Goal: Navigation & Orientation: Understand site structure

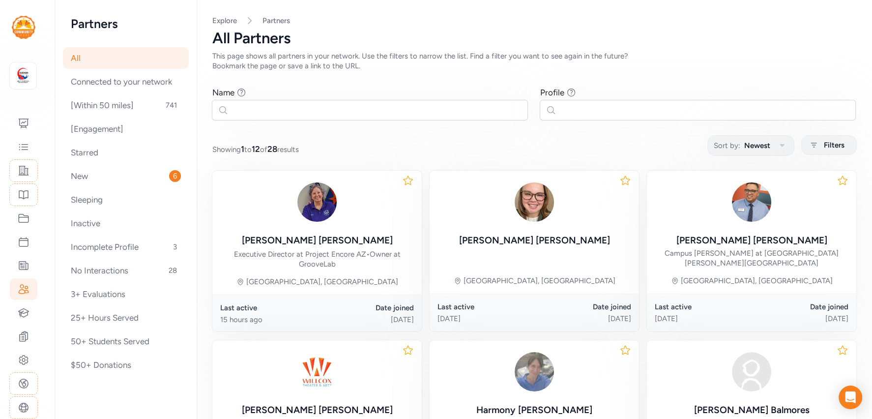
scroll to position [354, 0]
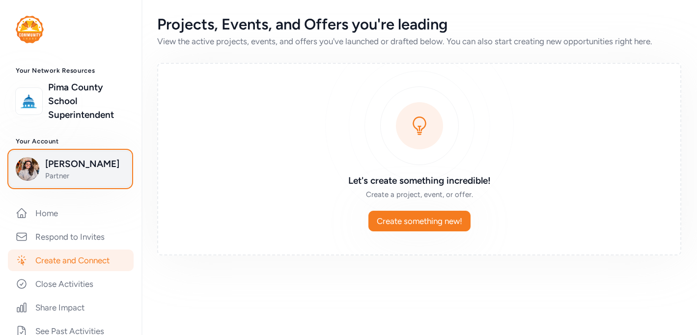
click at [49, 165] on span "[PERSON_NAME]" at bounding box center [85, 164] width 80 height 14
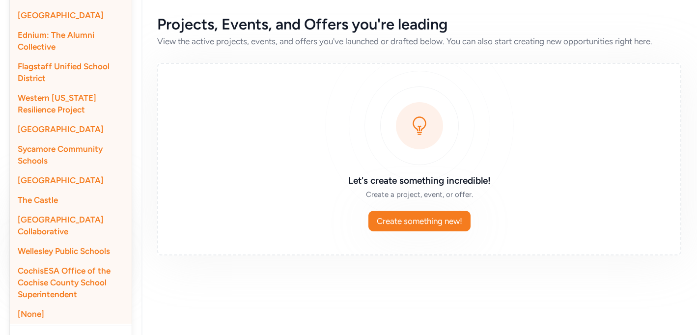
scroll to position [370, 0]
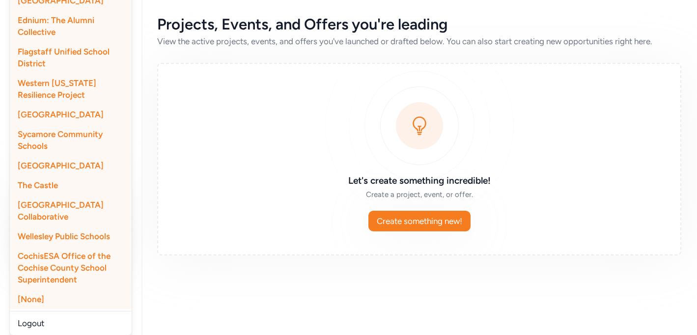
click at [56, 259] on span "CochisESA Office of the Cochise County School Superintendent" at bounding box center [64, 267] width 93 height 33
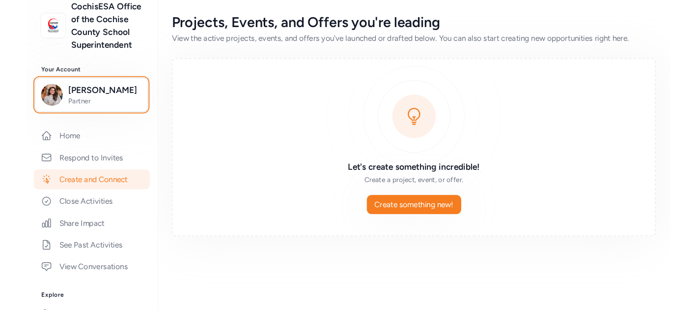
scroll to position [0, 0]
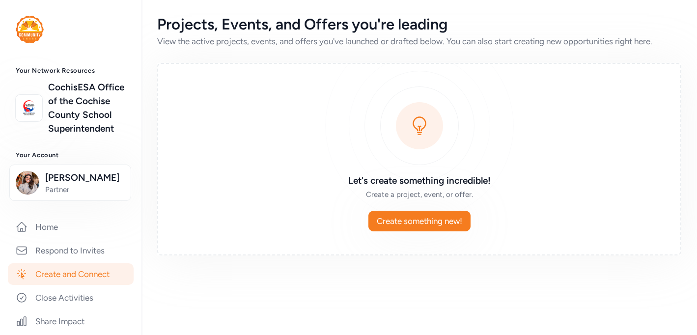
click at [193, 317] on div "Projects, Events, and Offers you're leading View the active projects, events, a…" at bounding box center [420, 167] width 556 height 335
click at [62, 228] on link "Home" at bounding box center [71, 227] width 126 height 22
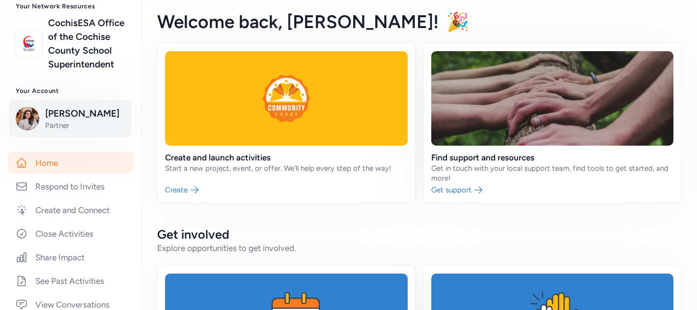
scroll to position [73, 0]
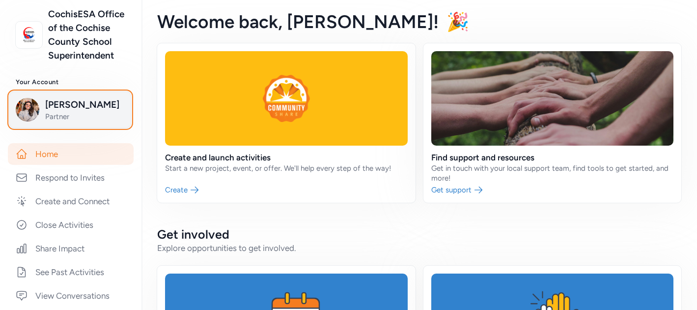
click at [53, 113] on span "Partner" at bounding box center [85, 117] width 80 height 10
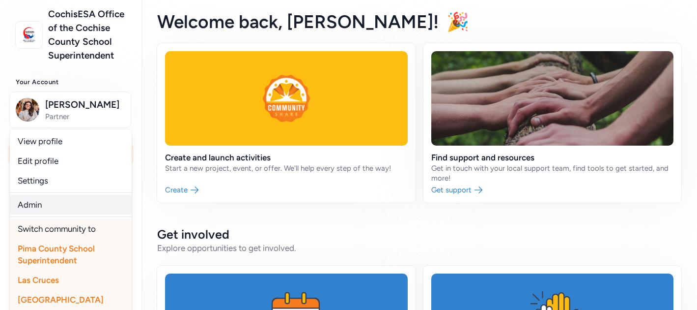
click at [47, 202] on link "Admin" at bounding box center [71, 205] width 122 height 20
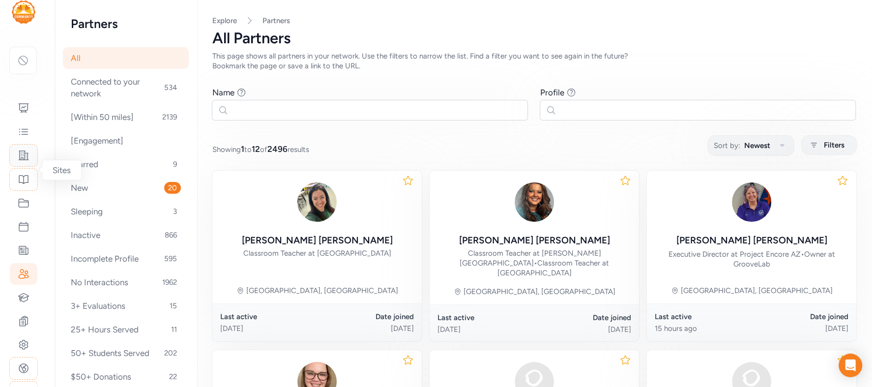
scroll to position [25, 0]
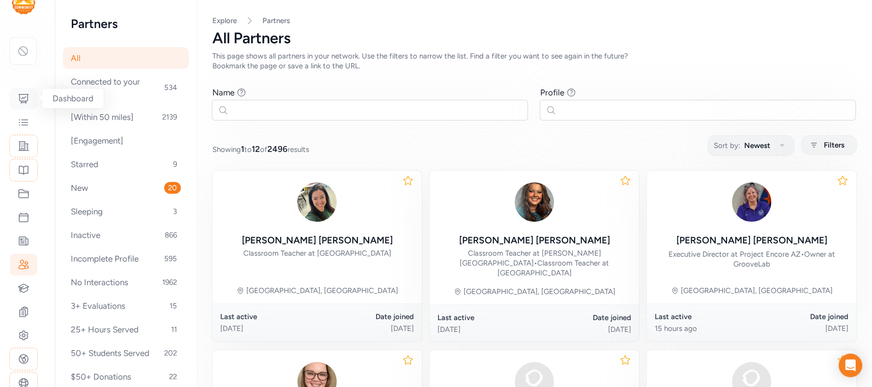
click at [23, 105] on div at bounding box center [24, 99] width 28 height 22
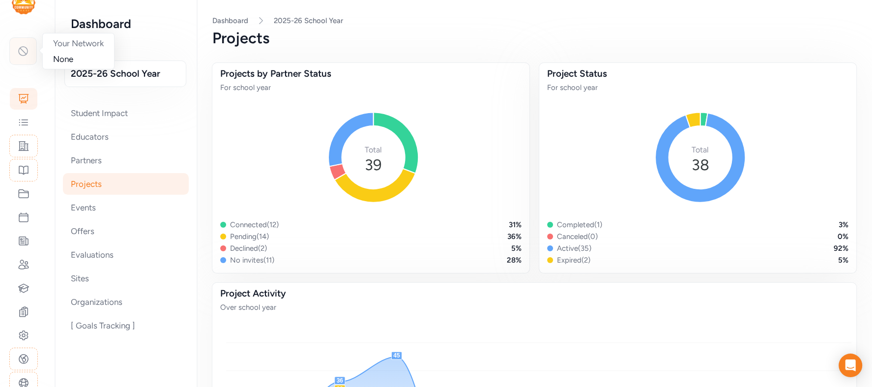
click at [29, 54] on icon at bounding box center [23, 51] width 12 height 12
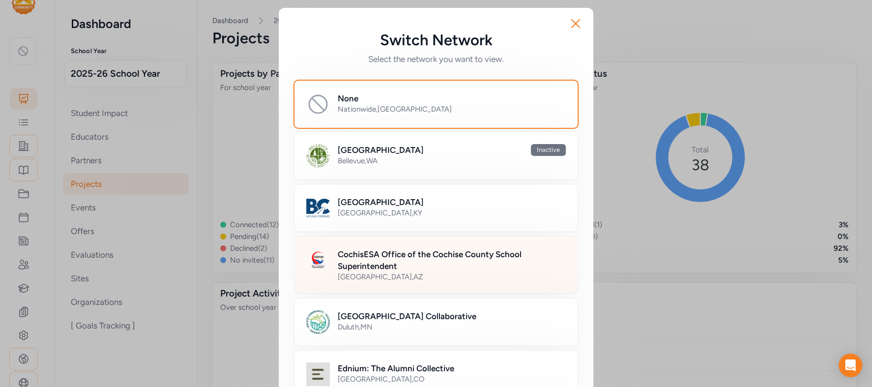
click at [395, 263] on h2 "CochisESA Office of the Cochise County School Superintendent" at bounding box center [452, 260] width 228 height 24
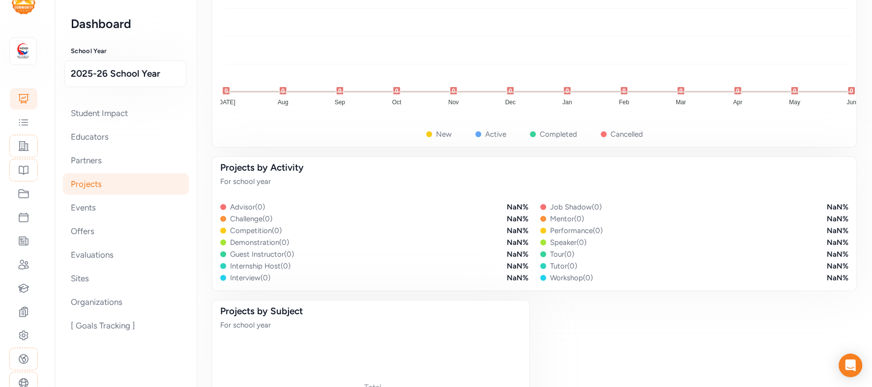
scroll to position [392, 0]
click at [25, 264] on icon at bounding box center [24, 264] width 10 height 9
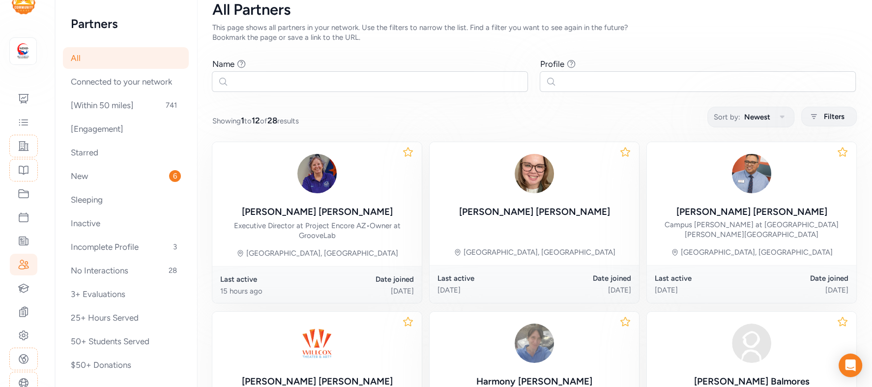
scroll to position [35, 0]
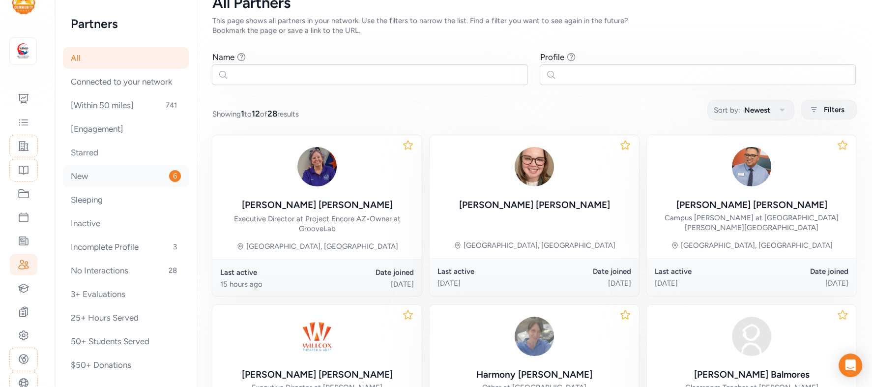
click at [101, 179] on div "New 6" at bounding box center [126, 176] width 126 height 22
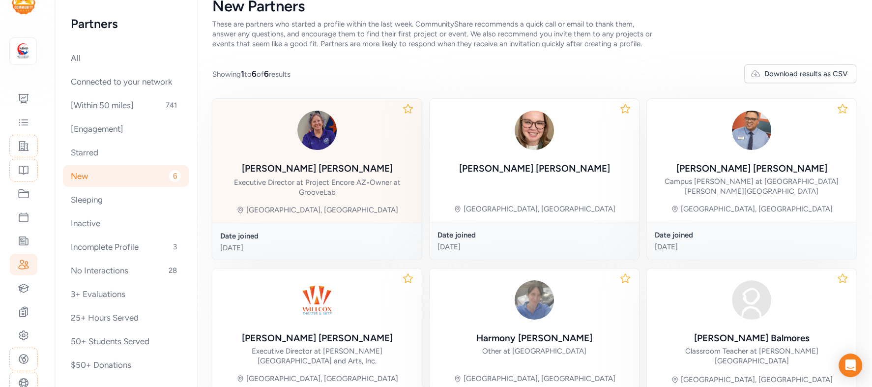
scroll to position [31, 0]
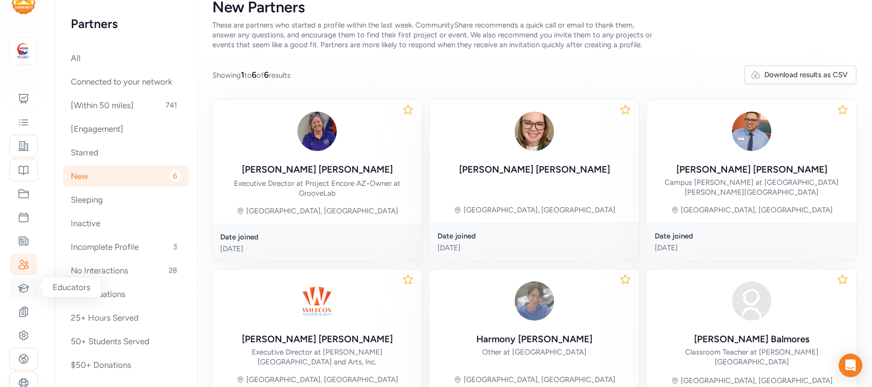
click at [23, 286] on icon at bounding box center [24, 288] width 10 height 8
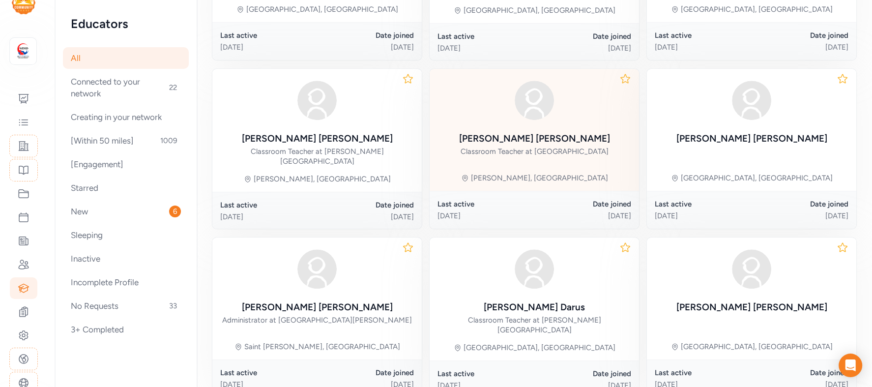
scroll to position [443, 0]
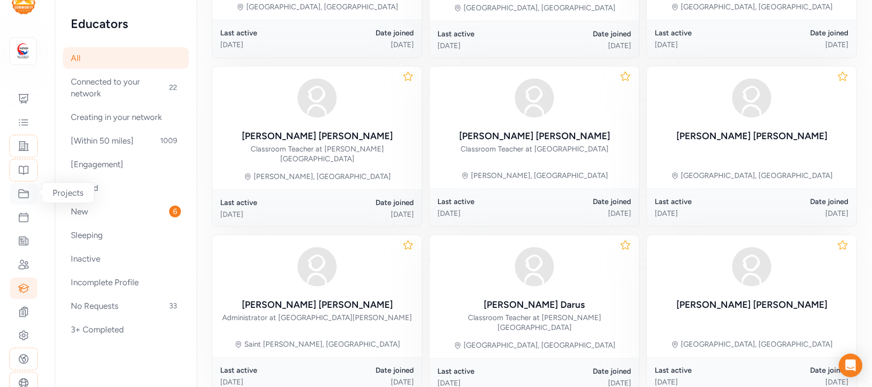
click at [23, 194] on icon at bounding box center [24, 194] width 12 height 12
